Goal: Information Seeking & Learning: Learn about a topic

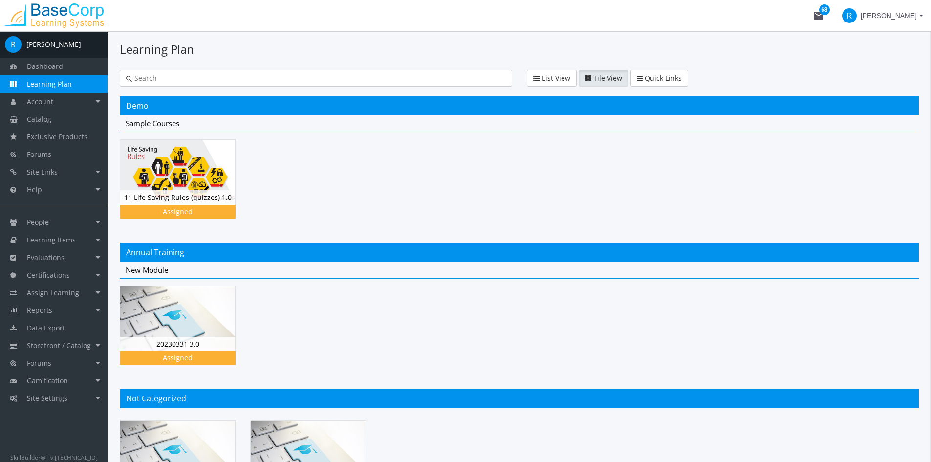
click at [235, 81] on input "text" at bounding box center [319, 78] width 374 height 10
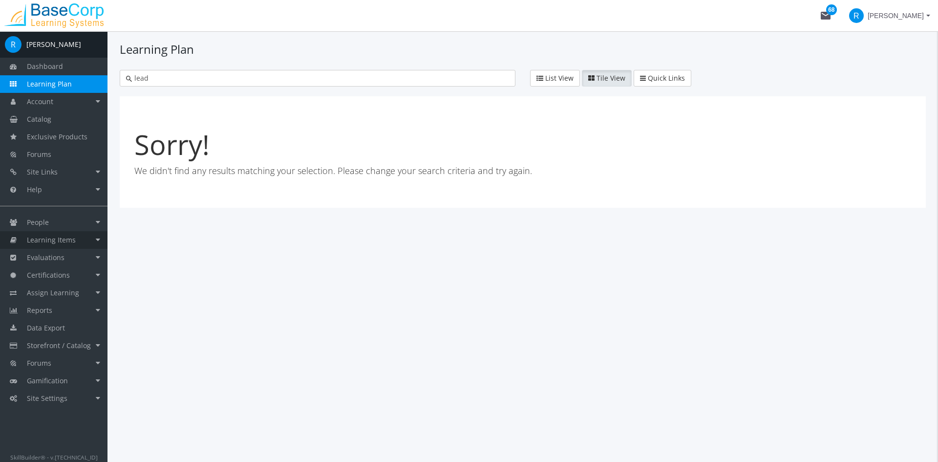
type input "lead"
click at [61, 244] on link "Learning Items" at bounding box center [54, 240] width 108 height 18
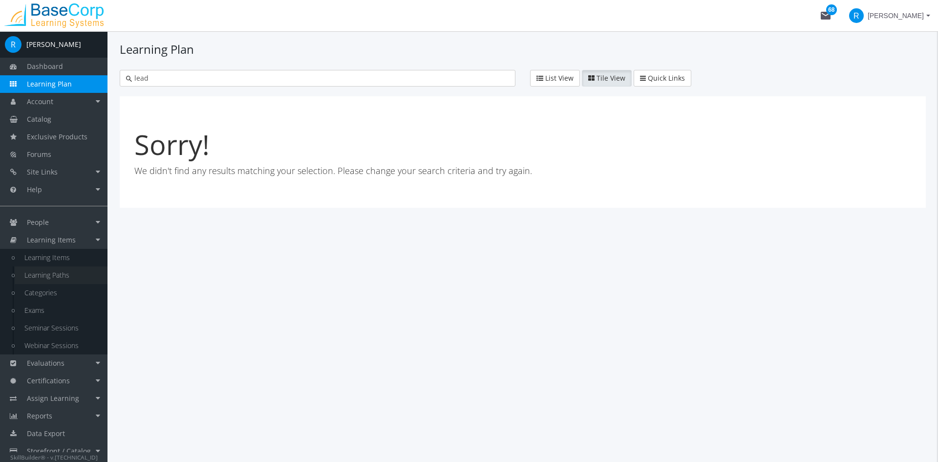
click at [55, 274] on link "Learning Paths" at bounding box center [61, 275] width 93 height 18
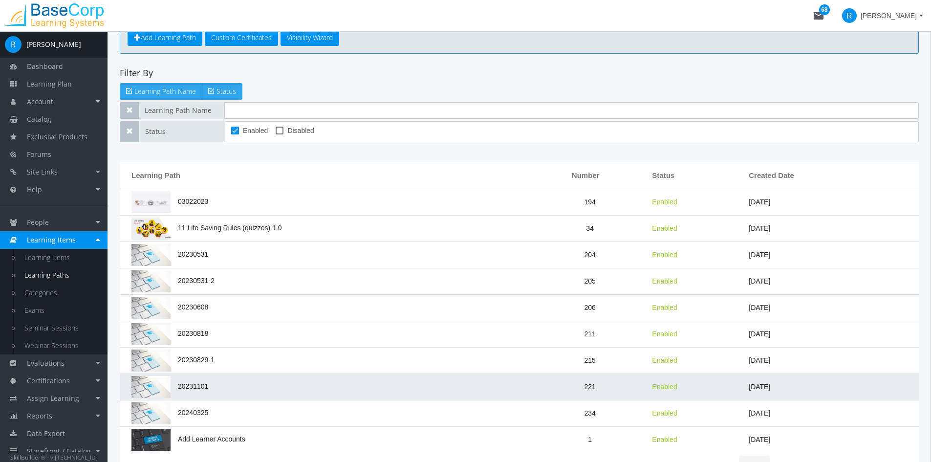
scroll to position [130, 0]
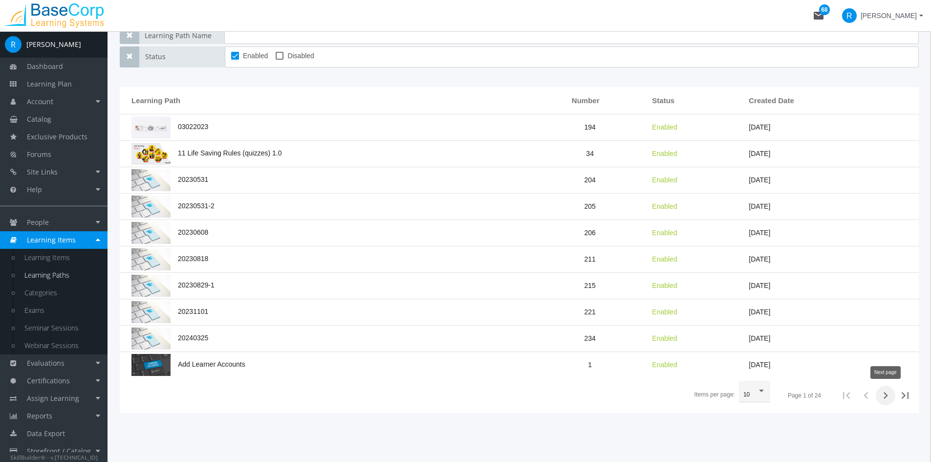
click at [886, 395] on icon "Next page" at bounding box center [886, 395] width 4 height 7
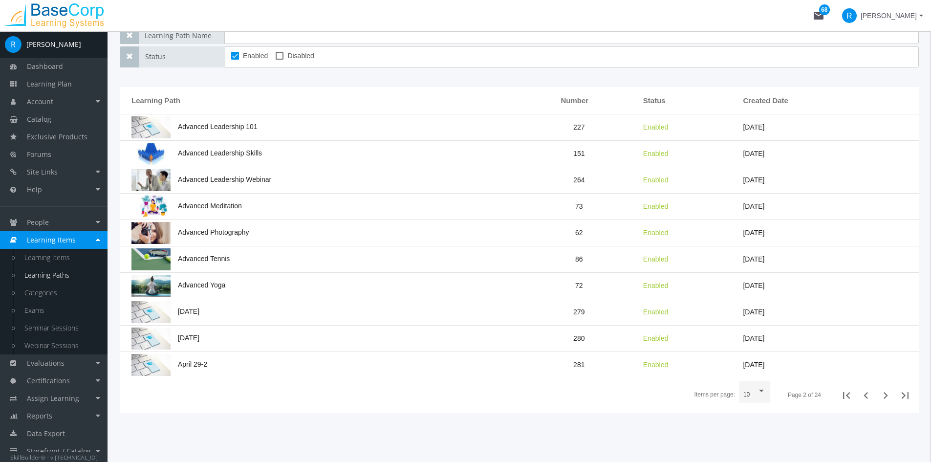
click at [886, 395] on icon "Next page" at bounding box center [886, 395] width 4 height 7
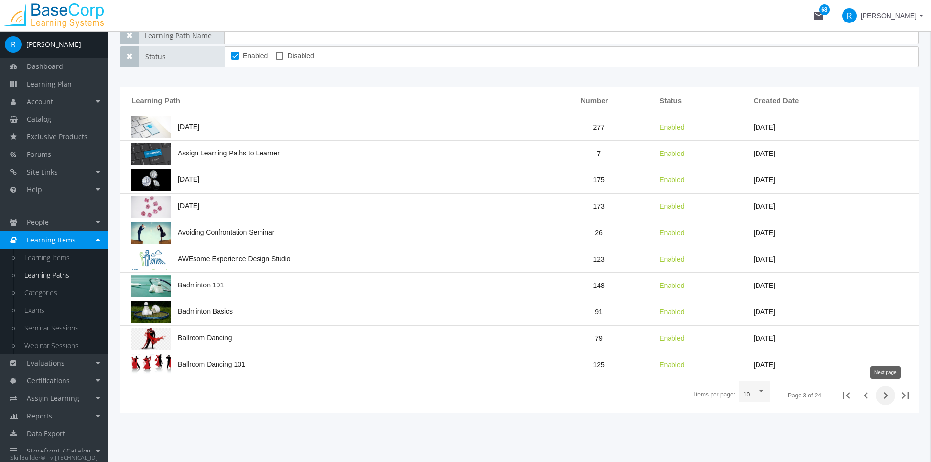
click at [890, 397] on icon "Next page" at bounding box center [886, 396] width 14 height 14
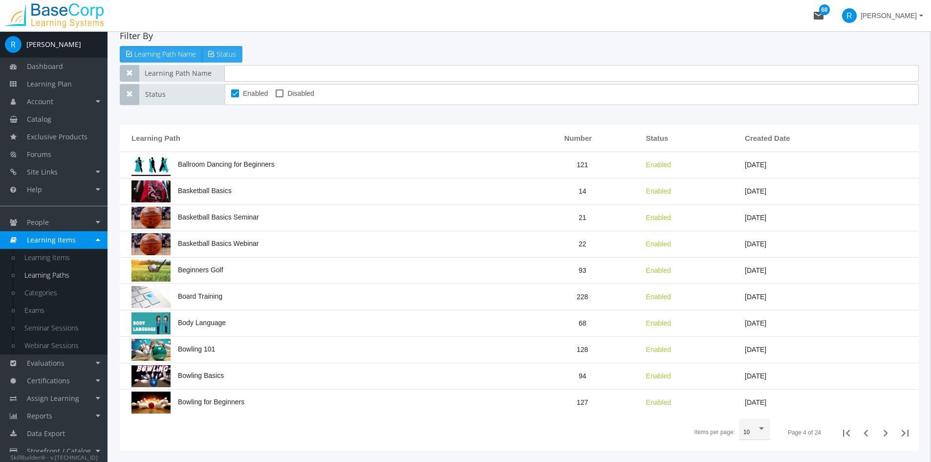
scroll to position [0, 0]
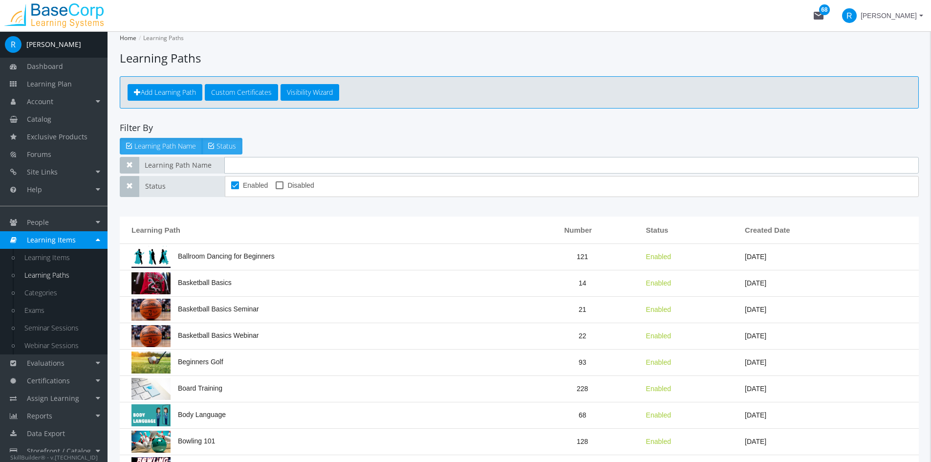
click at [269, 164] on input "text" at bounding box center [571, 165] width 695 height 17
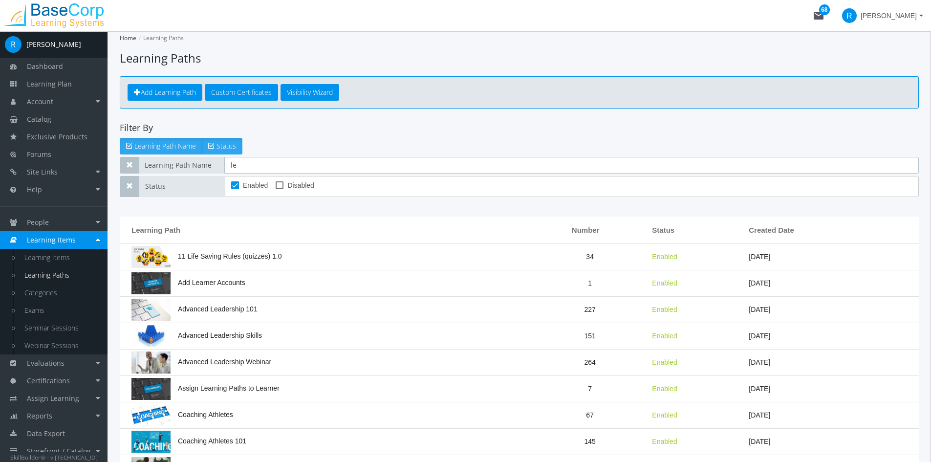
type input "le"
click at [403, 201] on app-list "Home Learning Paths Learning Paths Add Learning Path Custom Certificates Visibi…" at bounding box center [519, 286] width 799 height 511
click at [278, 185] on span at bounding box center [280, 185] width 8 height 8
click at [276, 189] on input "Disabled" at bounding box center [276, 189] width 0 height 0
checkbox input "true"
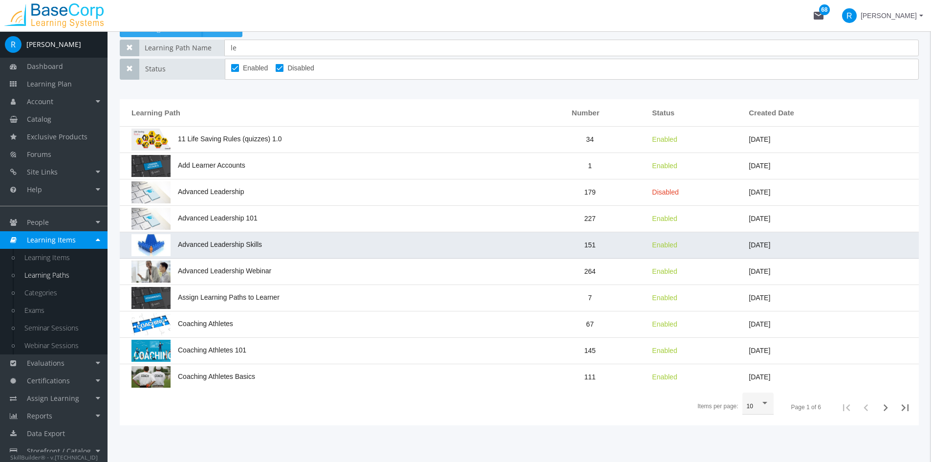
scroll to position [130, 0]
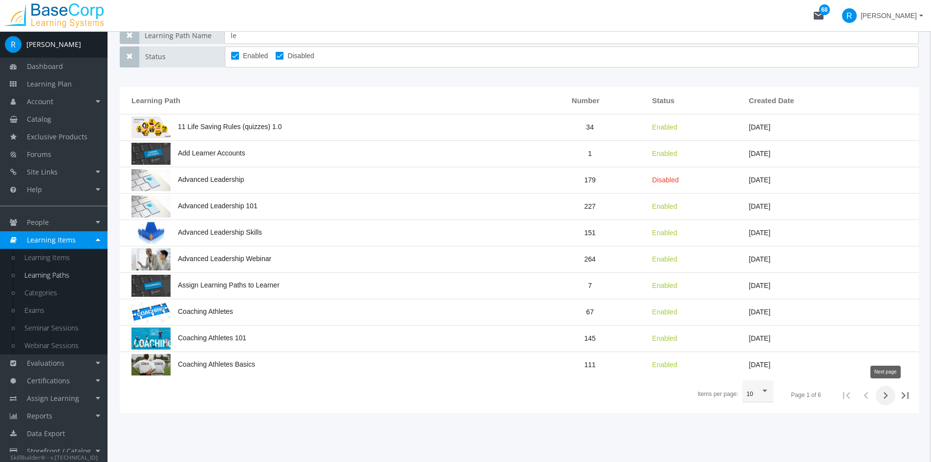
click at [885, 399] on icon "Next page" at bounding box center [886, 396] width 14 height 14
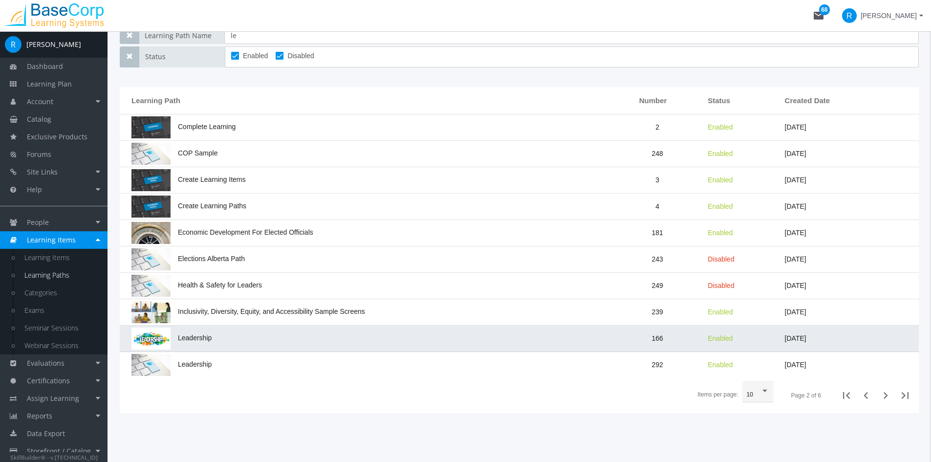
click at [199, 344] on td "Leadership" at bounding box center [366, 339] width 492 height 26
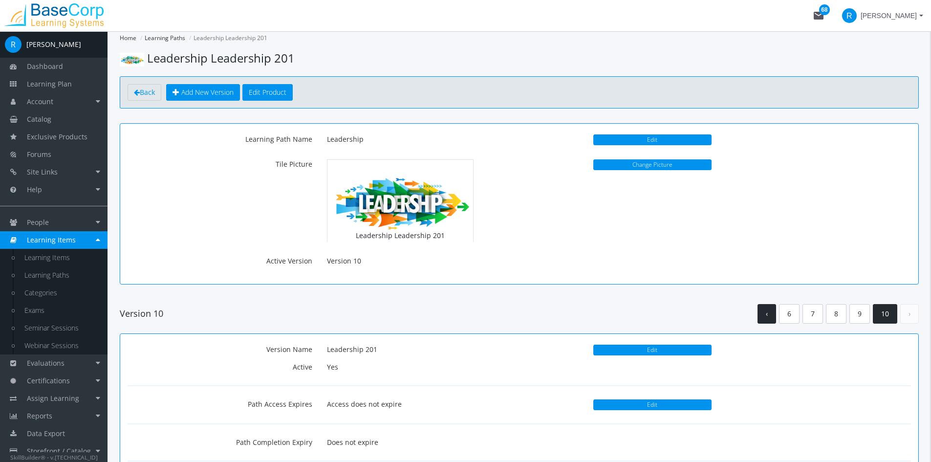
click at [764, 317] on link "‹" at bounding box center [767, 314] width 19 height 20
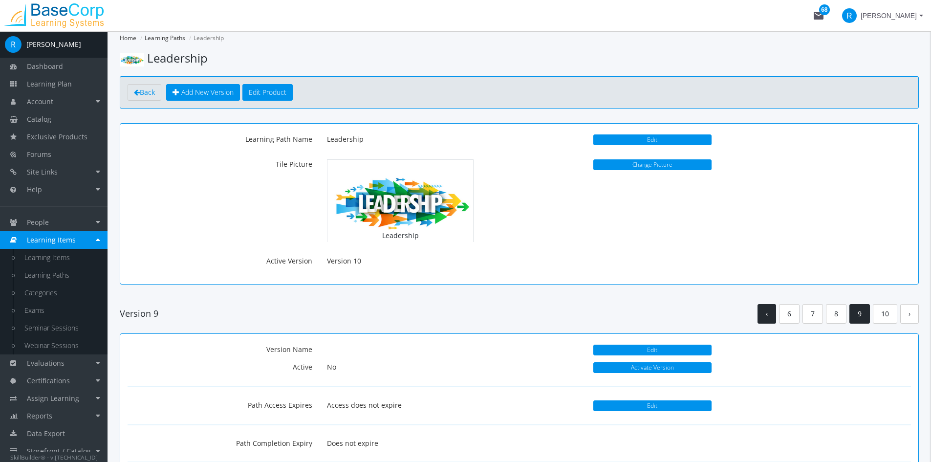
click at [768, 317] on link "‹" at bounding box center [767, 314] width 19 height 20
click at [768, 317] on link "‹" at bounding box center [770, 314] width 19 height 20
click at [771, 317] on link "‹" at bounding box center [770, 314] width 19 height 20
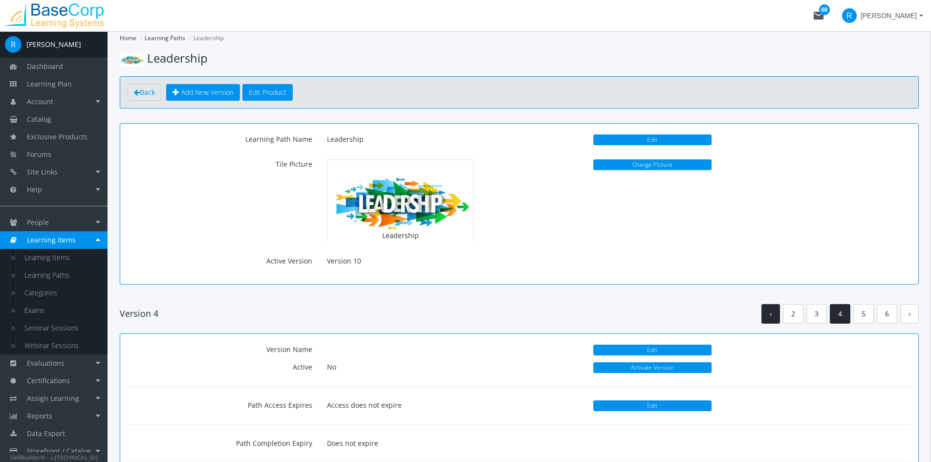
click at [771, 317] on link "‹" at bounding box center [770, 314] width 19 height 20
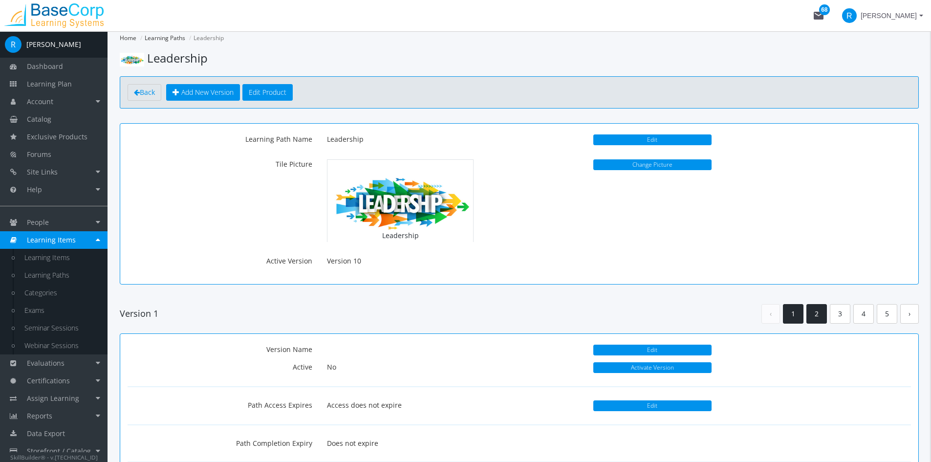
click at [823, 316] on link "2" at bounding box center [816, 314] width 21 height 20
click at [838, 315] on link "3" at bounding box center [840, 314] width 21 height 20
click at [859, 313] on link "4" at bounding box center [863, 314] width 21 height 20
click at [863, 317] on link "5" at bounding box center [863, 314] width 21 height 20
click at [863, 317] on link "6" at bounding box center [863, 314] width 21 height 20
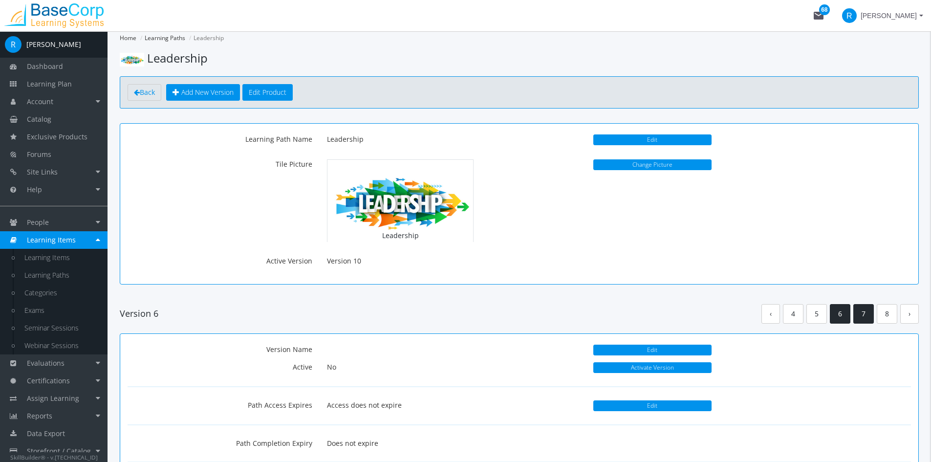
click at [863, 317] on link "7" at bounding box center [863, 314] width 21 height 20
click at [863, 317] on link "8" at bounding box center [863, 314] width 21 height 20
click at [863, 317] on link "9" at bounding box center [859, 314] width 21 height 20
click at [863, 319] on link "9" at bounding box center [859, 314] width 21 height 20
click at [884, 318] on link "10" at bounding box center [885, 314] width 24 height 20
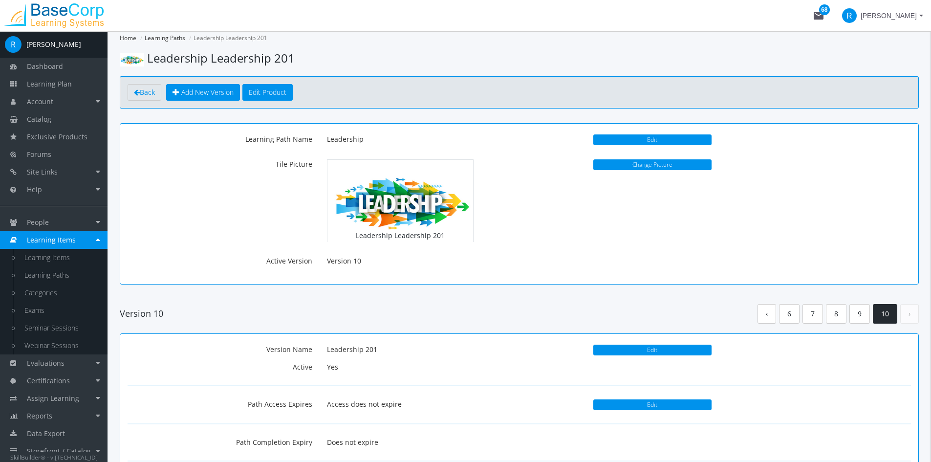
drag, startPoint x: 326, startPoint y: 365, endPoint x: 338, endPoint y: 364, distance: 11.7
click at [338, 364] on div "Yes" at bounding box center [453, 367] width 266 height 17
click at [858, 313] on link "9" at bounding box center [859, 314] width 21 height 20
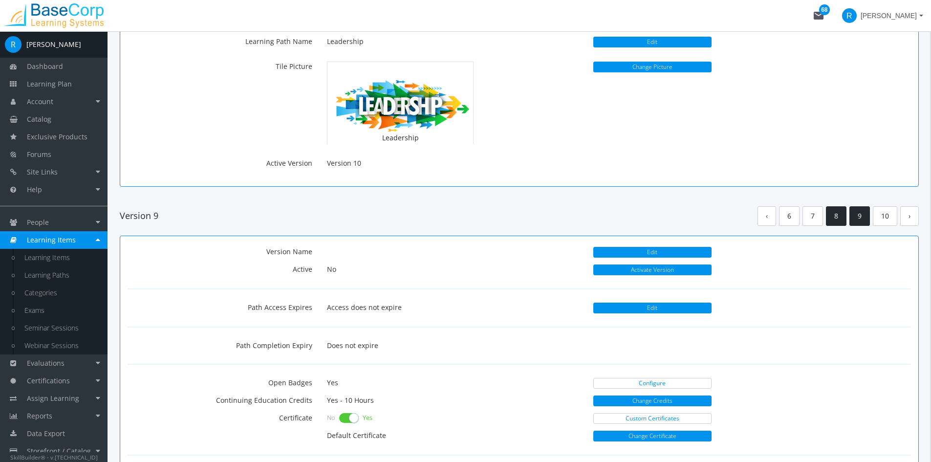
click at [836, 218] on link "8" at bounding box center [836, 216] width 21 height 20
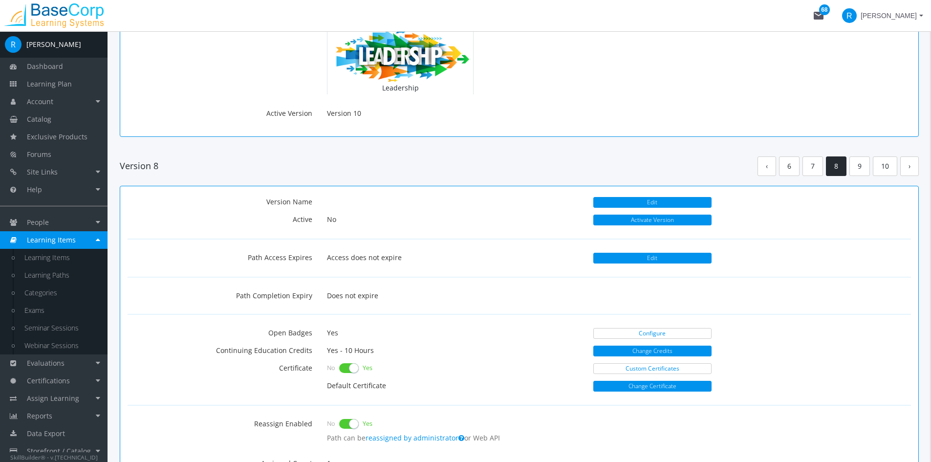
scroll to position [147, 0]
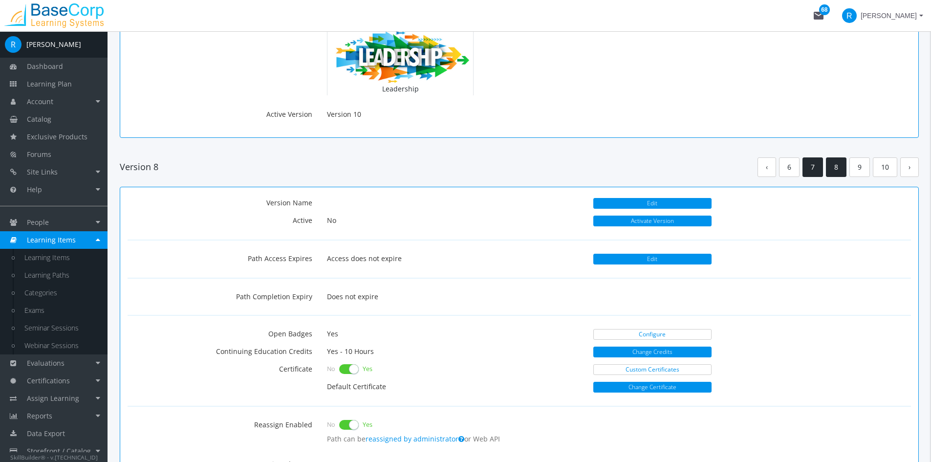
click at [810, 169] on link "7" at bounding box center [813, 167] width 21 height 20
click at [809, 167] on link "6" at bounding box center [816, 167] width 21 height 20
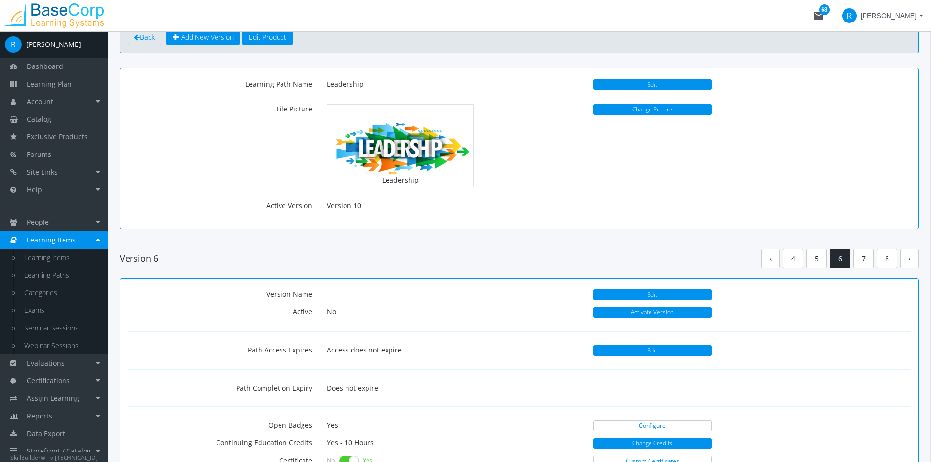
scroll to position [49, 0]
